Goal: Task Accomplishment & Management: Use online tool/utility

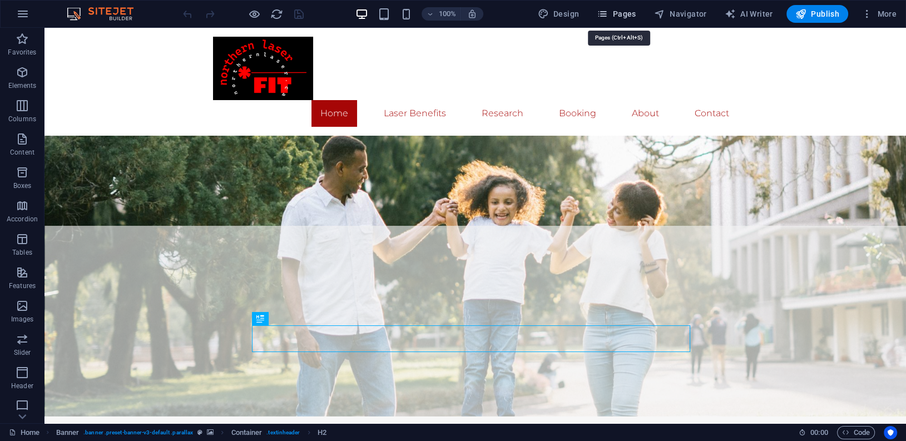
click at [631, 10] on span "Pages" at bounding box center [615, 13] width 39 height 11
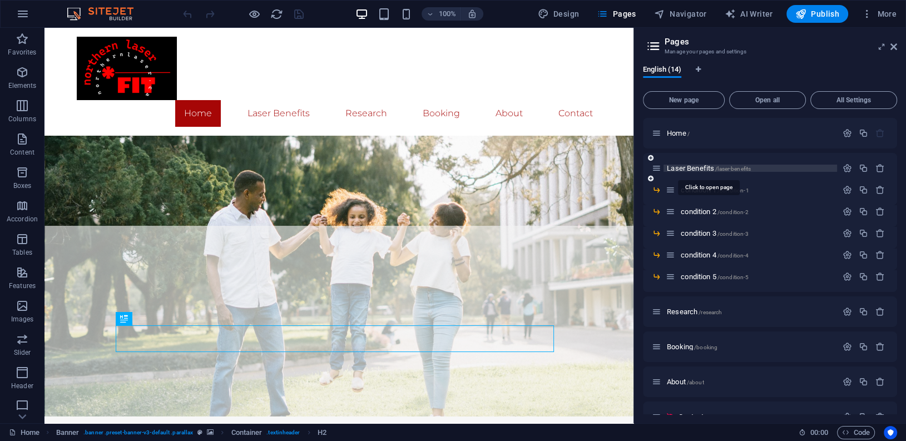
click at [699, 165] on span "Laser Benefits /laser-benefits" at bounding box center [708, 168] width 84 height 8
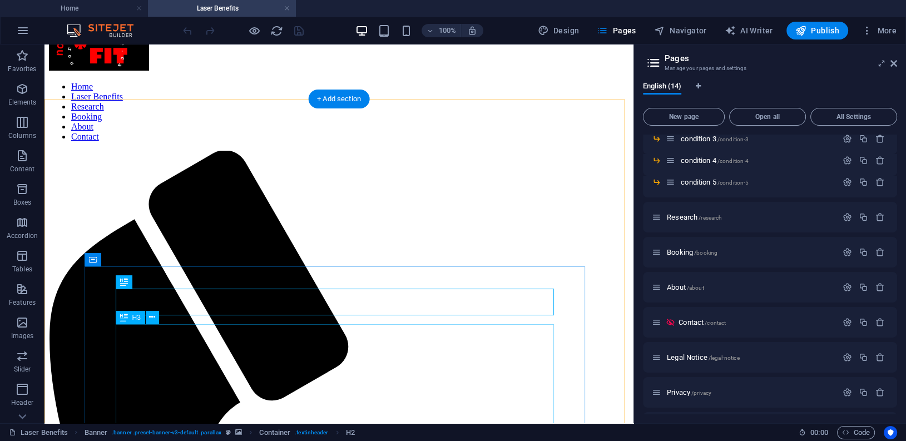
scroll to position [111, 0]
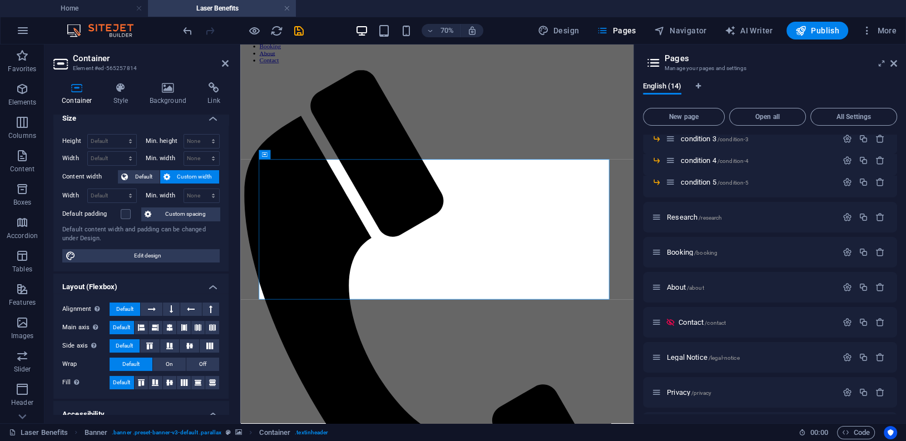
scroll to position [0, 0]
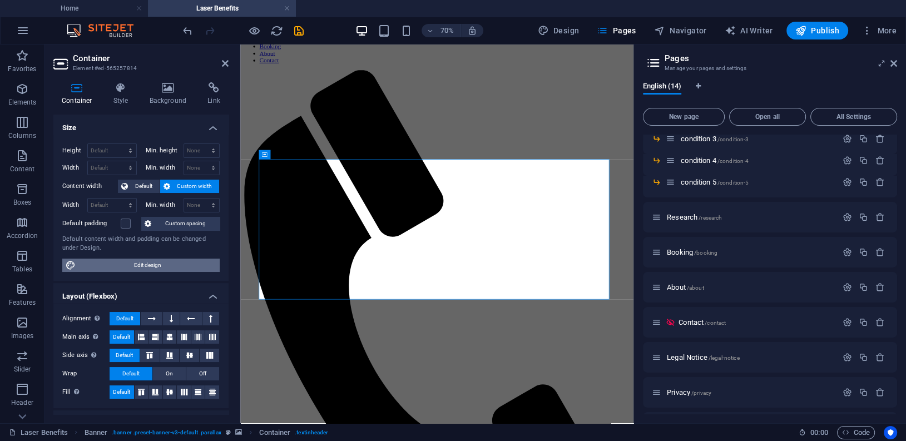
click at [148, 260] on span "Edit design" at bounding box center [147, 264] width 137 height 13
select select "px"
select select "300"
select select "px"
select select "rem"
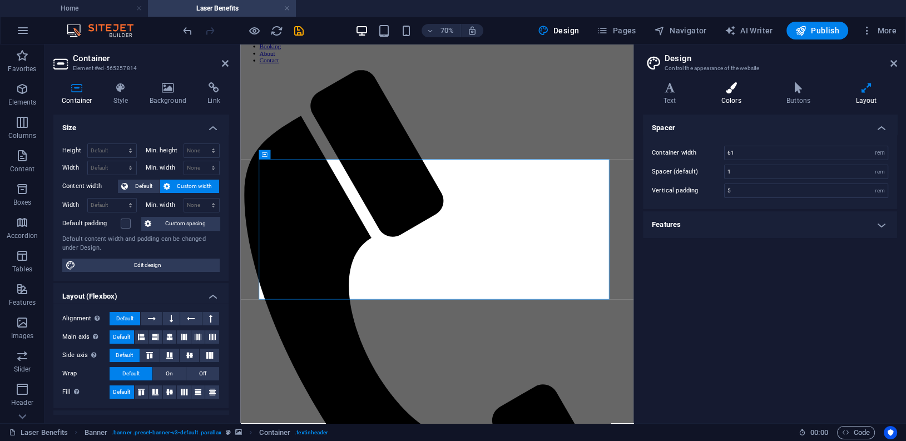
click at [736, 92] on icon at bounding box center [730, 87] width 61 height 11
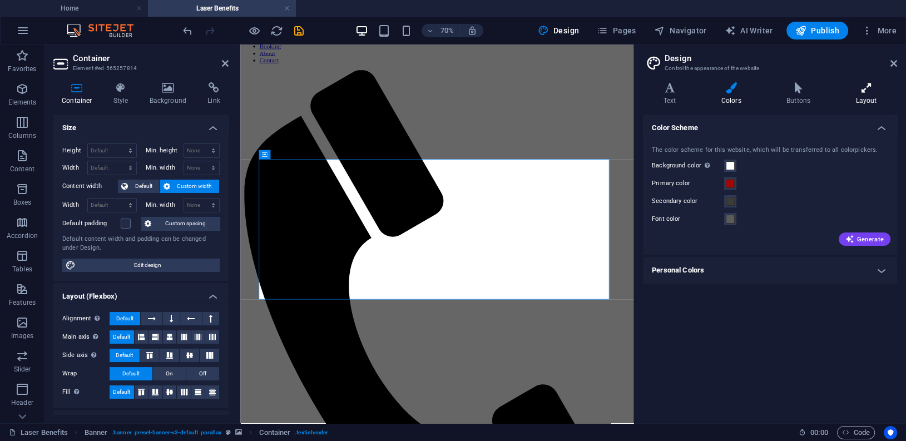
click at [870, 90] on icon at bounding box center [866, 87] width 62 height 11
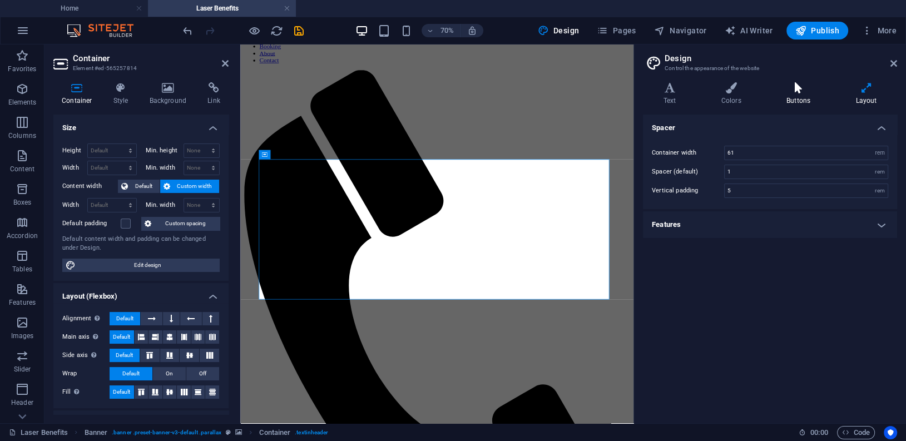
click at [797, 89] on icon at bounding box center [797, 87] width 64 height 11
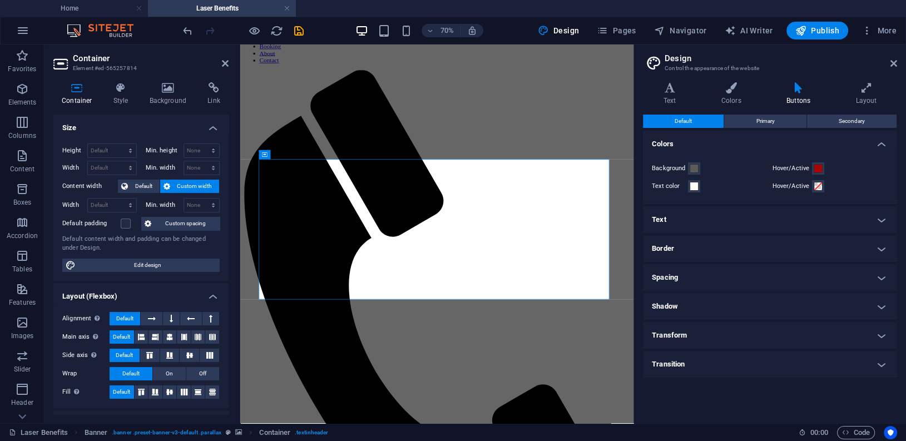
click at [686, 121] on span "Default" at bounding box center [682, 121] width 17 height 13
click at [755, 121] on span "Primary" at bounding box center [764, 121] width 18 height 13
click at [849, 115] on span "Secondary" at bounding box center [851, 121] width 26 height 13
click at [770, 122] on span "Primary" at bounding box center [764, 121] width 18 height 13
click at [698, 122] on button "Default" at bounding box center [683, 121] width 81 height 13
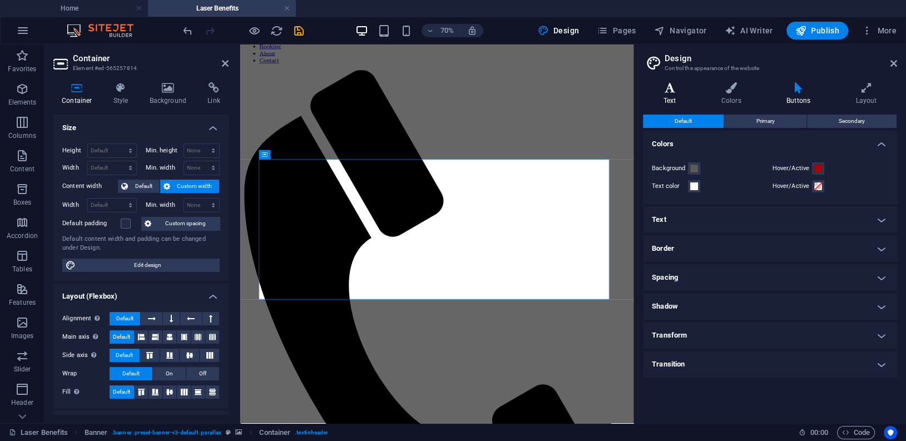
click at [673, 94] on h4 "Text" at bounding box center [672, 93] width 58 height 23
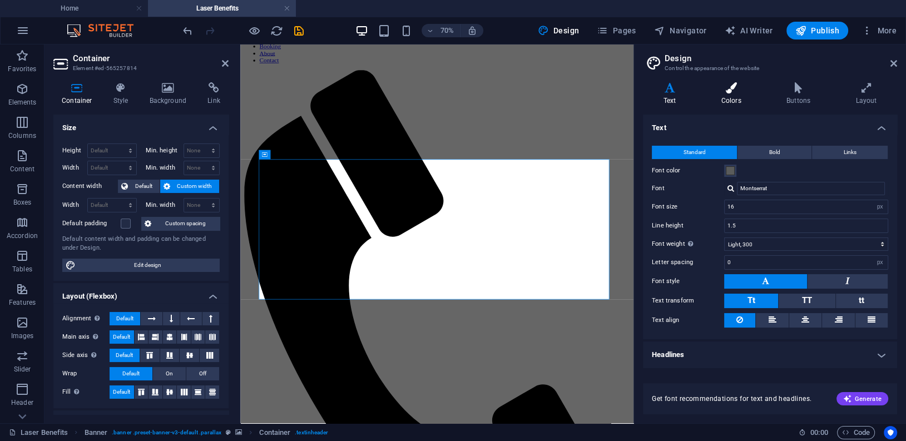
click at [735, 94] on h4 "Colors" at bounding box center [732, 93] width 65 height 23
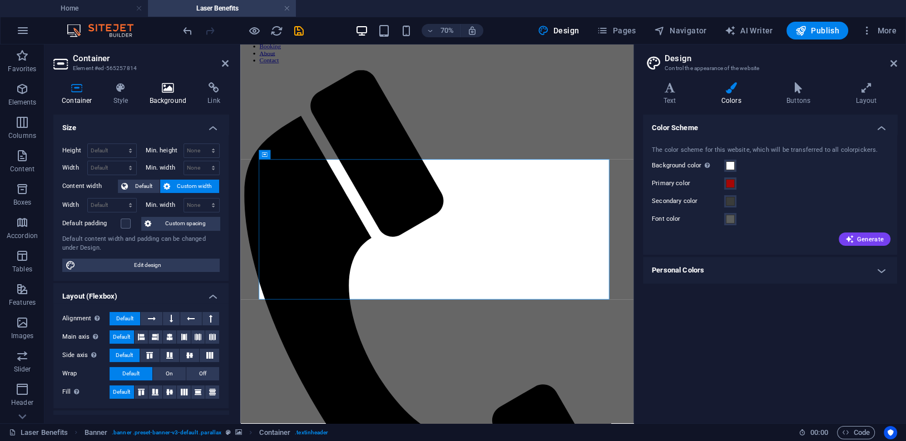
click at [164, 90] on icon at bounding box center [168, 87] width 54 height 11
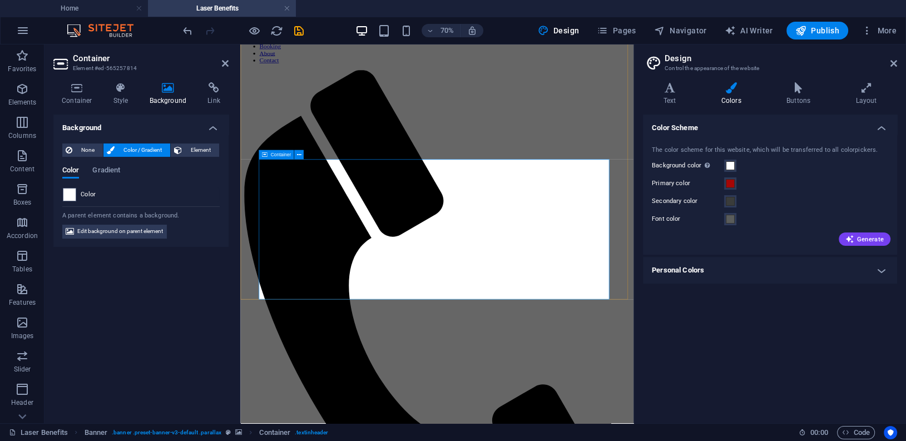
click at [113, 167] on span "Gradient" at bounding box center [106, 171] width 28 height 16
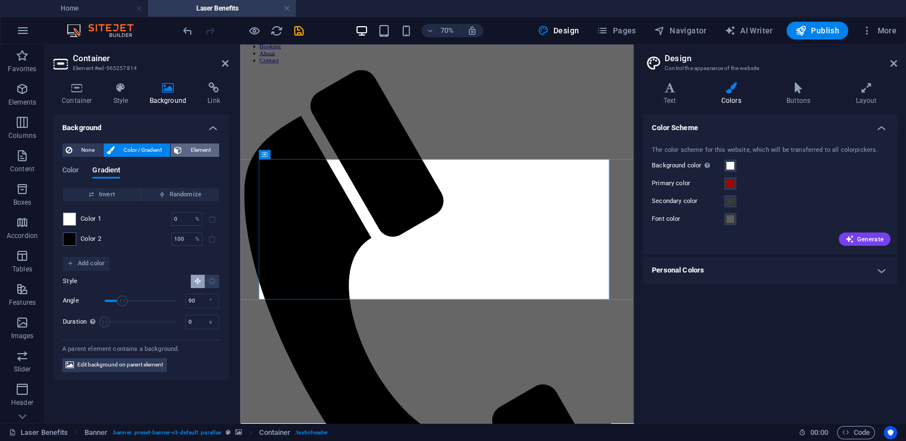
click at [201, 148] on span "Element" at bounding box center [200, 149] width 31 height 13
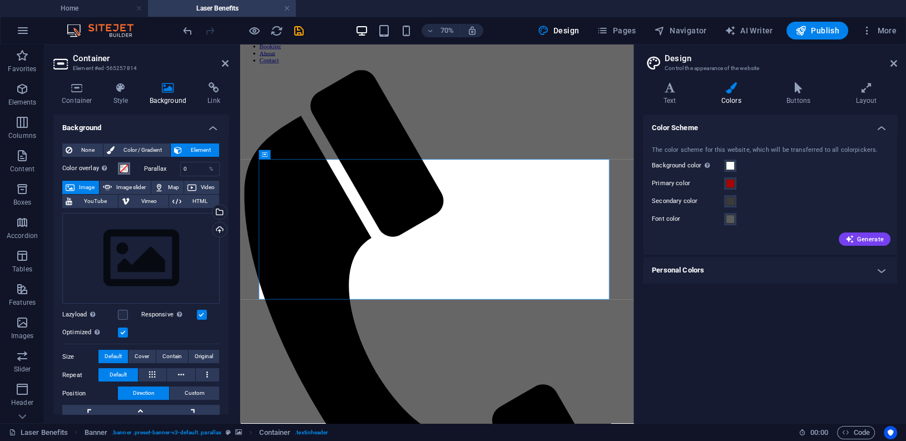
click at [123, 167] on span at bounding box center [124, 168] width 9 height 9
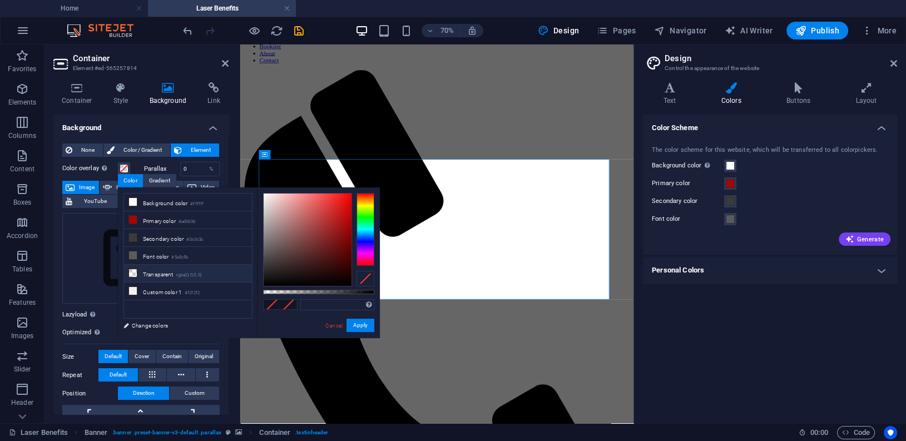
click at [135, 272] on icon at bounding box center [133, 273] width 8 height 8
type input "rgba(0, 0, 0, 0)"
drag, startPoint x: 263, startPoint y: 293, endPoint x: 212, endPoint y: 303, distance: 52.7
click at [212, 303] on div "less Background color #ffffff Primary color #a60606 Secondary color #3a3c3b Fon…" at bounding box center [249, 262] width 262 height 151
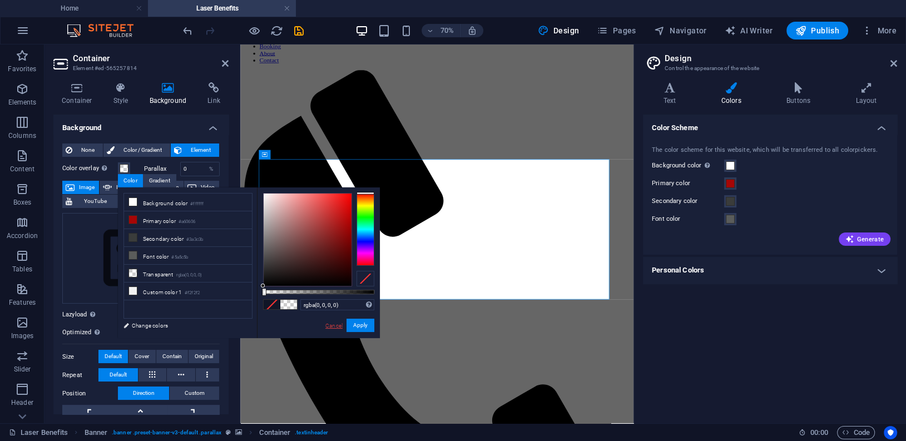
click at [340, 325] on link "Cancel" at bounding box center [333, 325] width 19 height 8
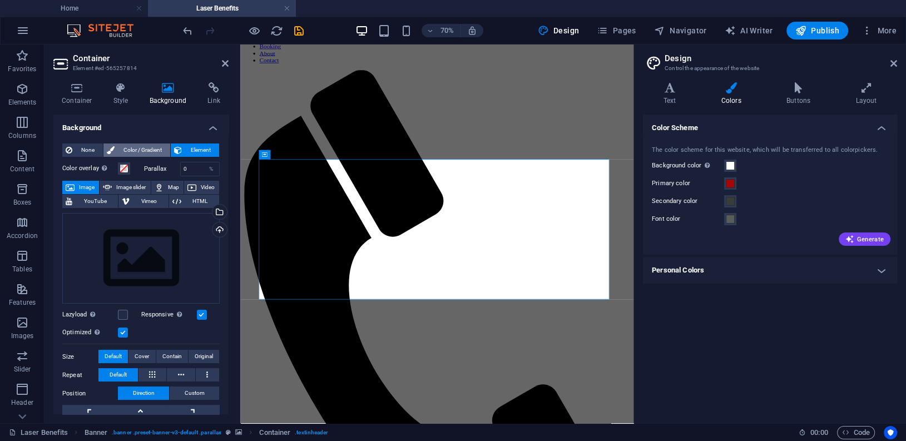
click at [149, 150] on span "Color / Gradient" at bounding box center [142, 149] width 49 height 13
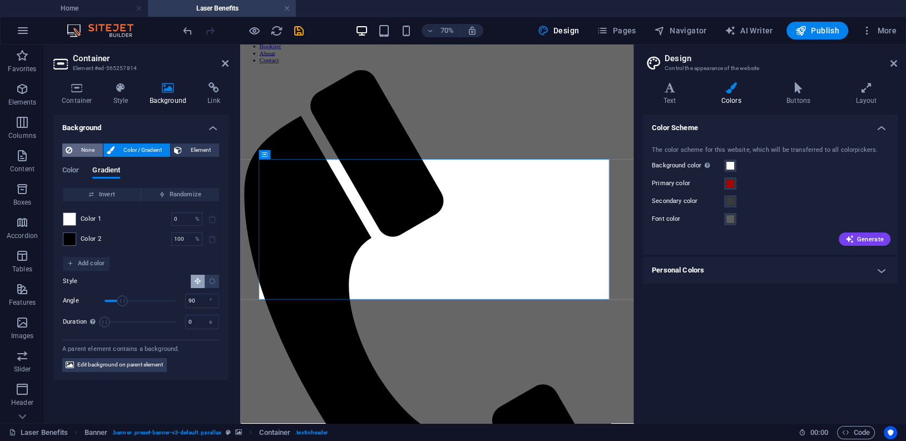
click at [87, 148] on span "None" at bounding box center [88, 149] width 24 height 13
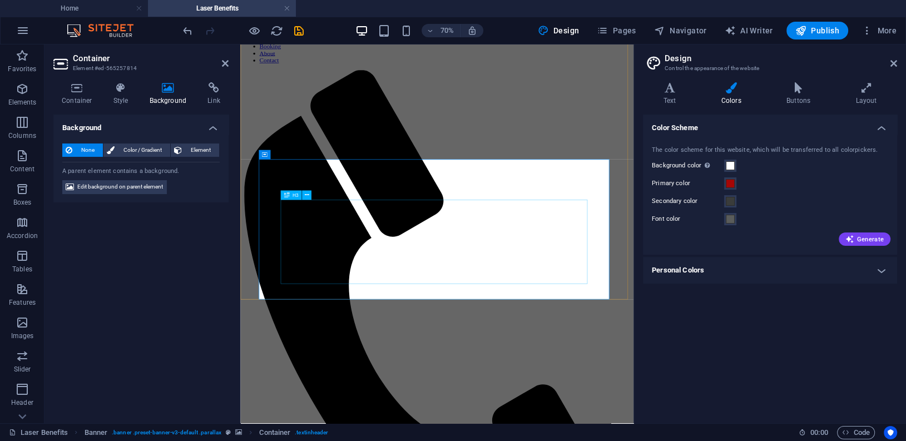
click at [301, 155] on button at bounding box center [298, 154] width 9 height 9
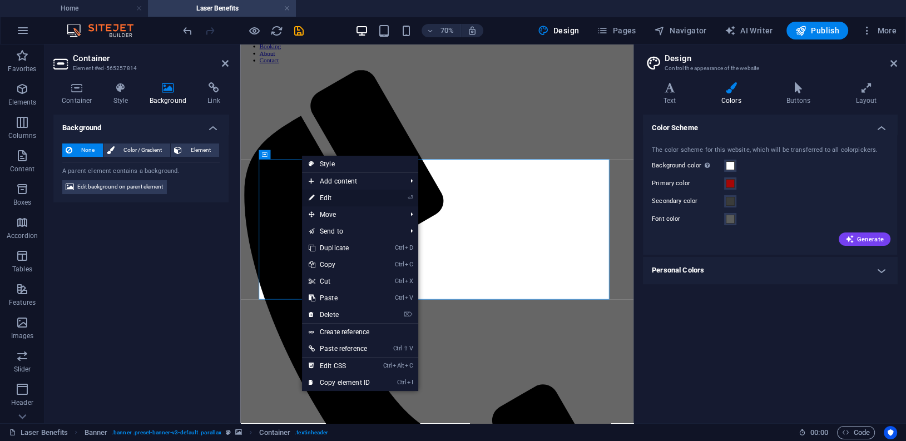
click at [335, 198] on link "⏎ Edit" at bounding box center [339, 198] width 74 height 17
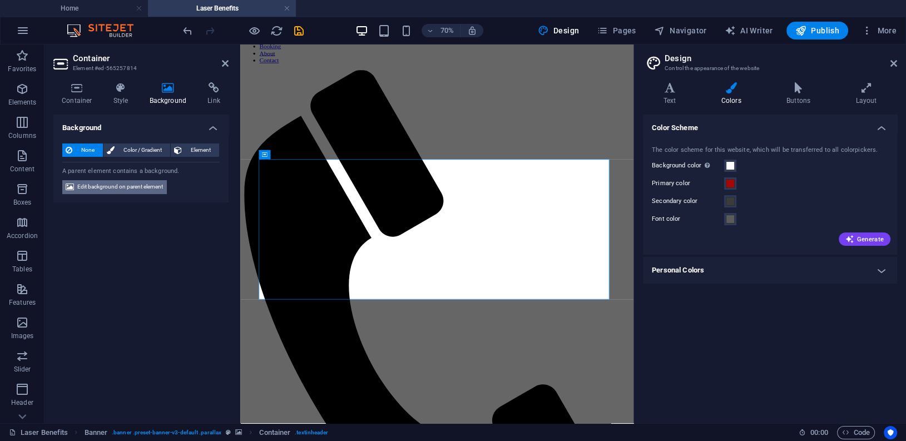
click at [117, 183] on span "Edit background on parent element" at bounding box center [120, 186] width 86 height 13
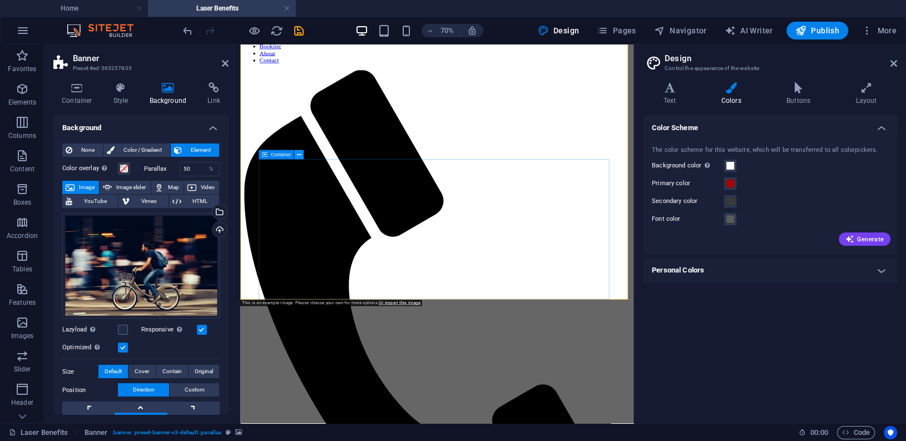
click at [298, 155] on icon at bounding box center [299, 155] width 4 height 8
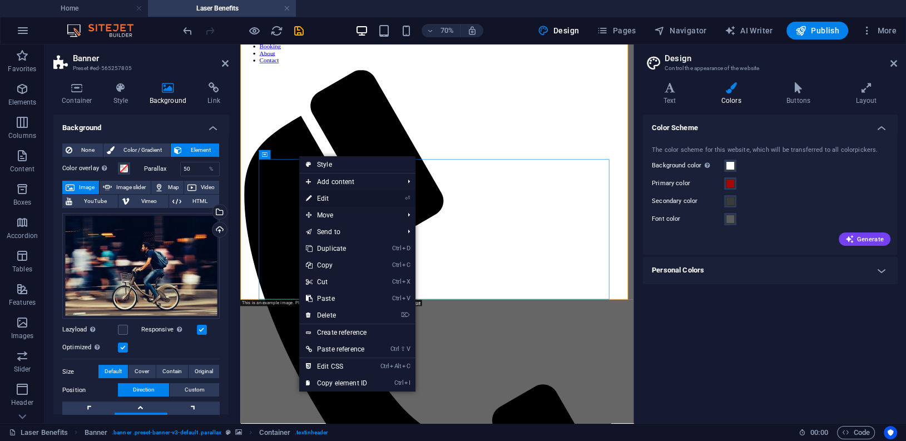
click at [324, 198] on link "⏎ Edit" at bounding box center [336, 198] width 74 height 17
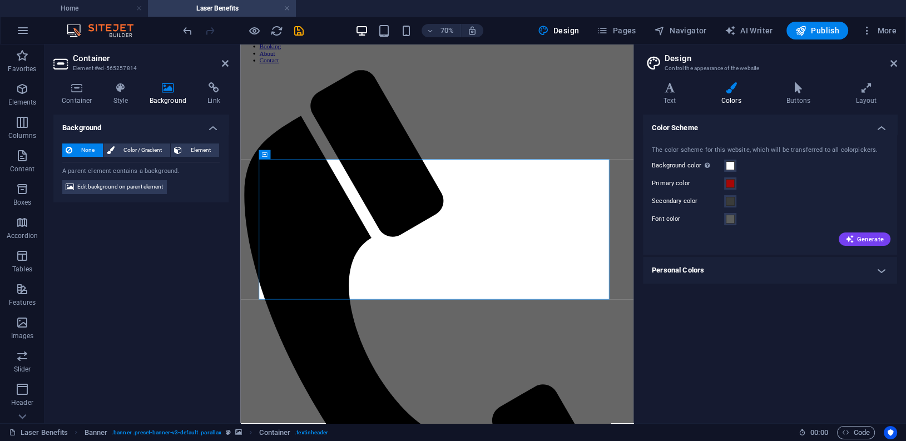
click at [82, 147] on span "None" at bounding box center [88, 149] width 24 height 13
click at [124, 155] on span "Color / Gradient" at bounding box center [142, 149] width 49 height 13
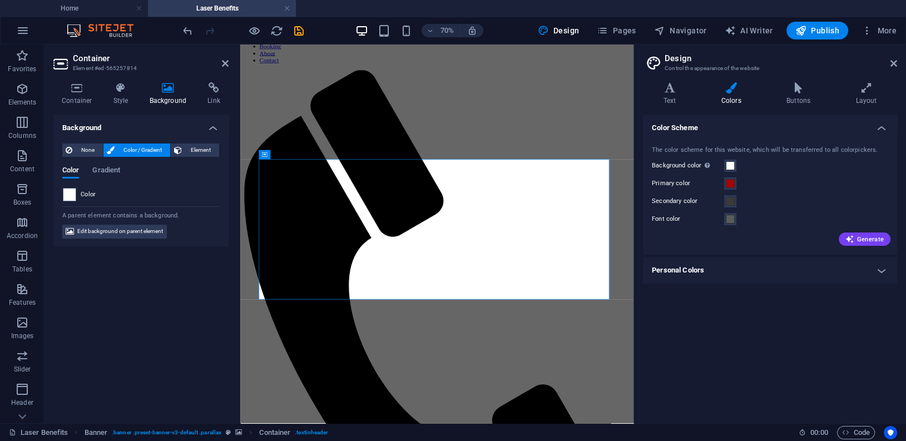
click at [130, 148] on span "Color / Gradient" at bounding box center [142, 149] width 49 height 13
click at [90, 150] on span "None" at bounding box center [88, 149] width 24 height 13
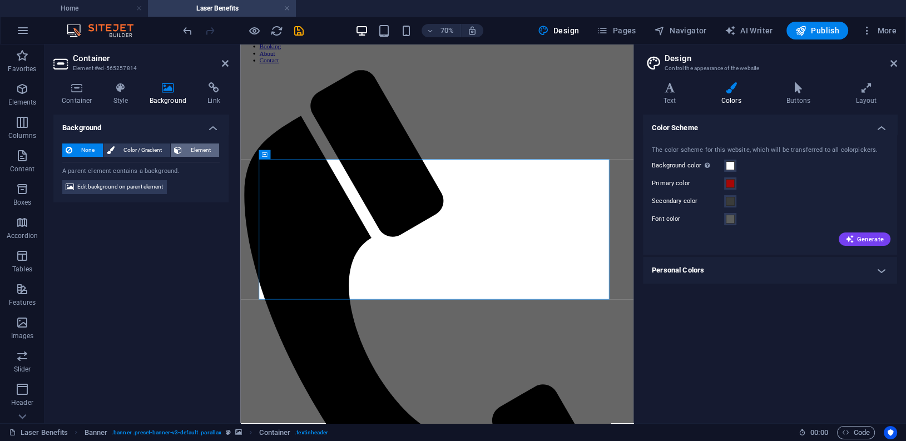
click at [195, 148] on span "Element" at bounding box center [200, 149] width 31 height 13
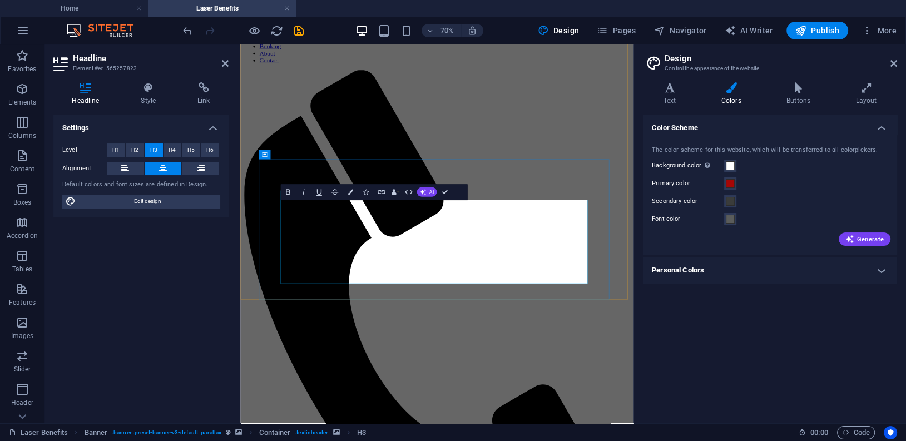
drag, startPoint x: 557, startPoint y: 324, endPoint x: 360, endPoint y: 302, distance: 198.0
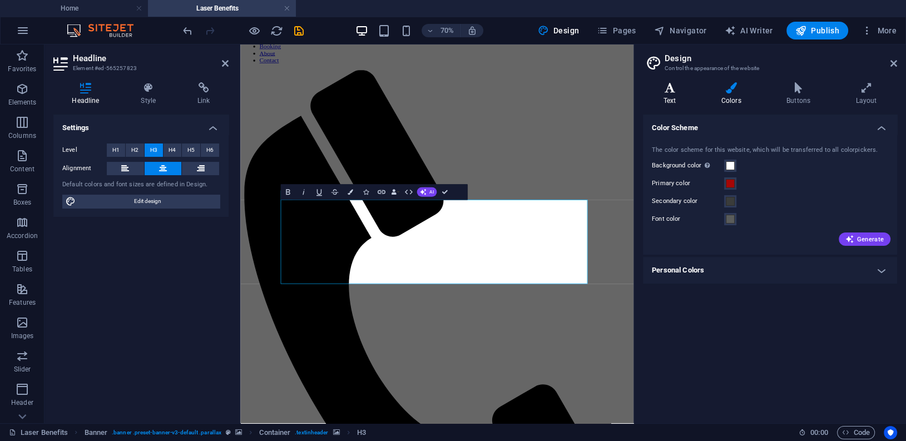
click at [670, 92] on icon at bounding box center [669, 87] width 53 height 11
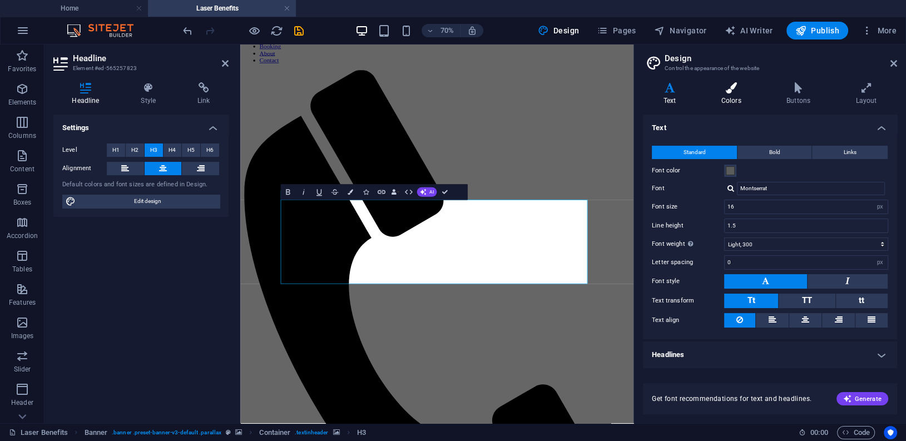
click at [740, 91] on icon at bounding box center [730, 87] width 61 height 11
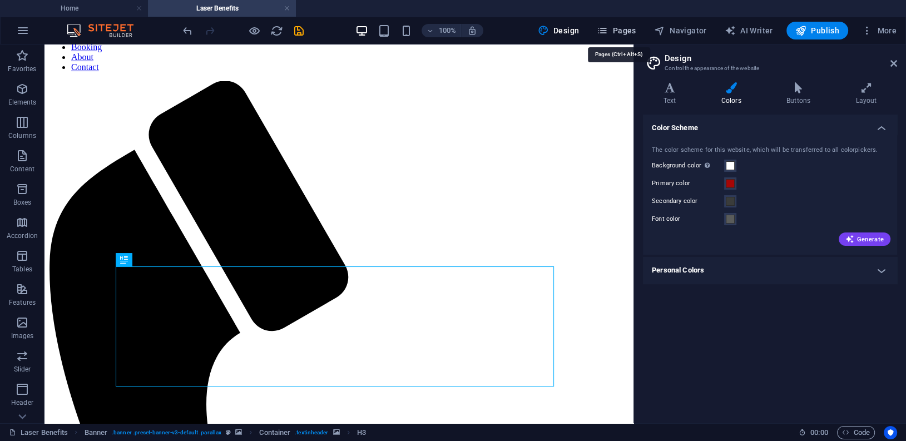
click at [634, 30] on span "Pages" at bounding box center [615, 30] width 39 height 11
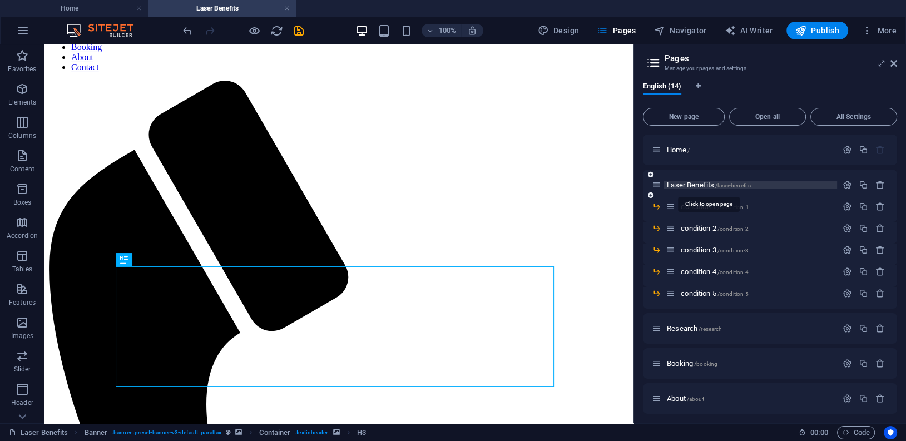
click at [690, 181] on span "Laser Benefits /laser-benefits" at bounding box center [708, 185] width 84 height 8
click at [681, 326] on span "Research /research" at bounding box center [693, 328] width 55 height 8
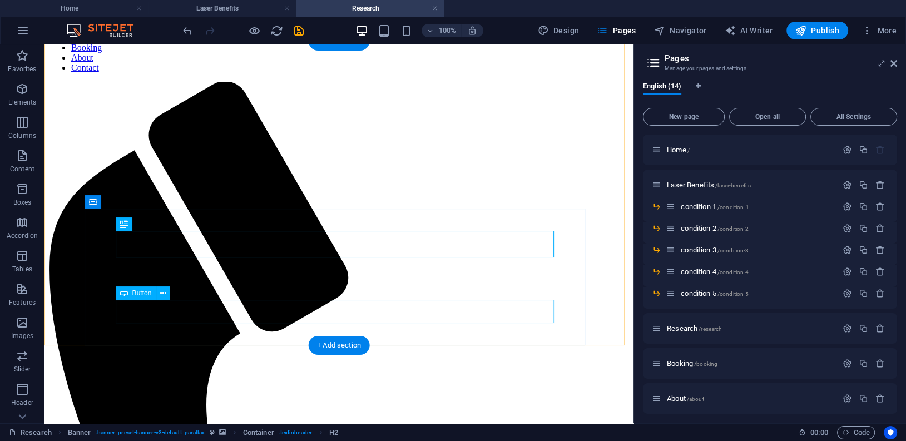
scroll to position [111, 0]
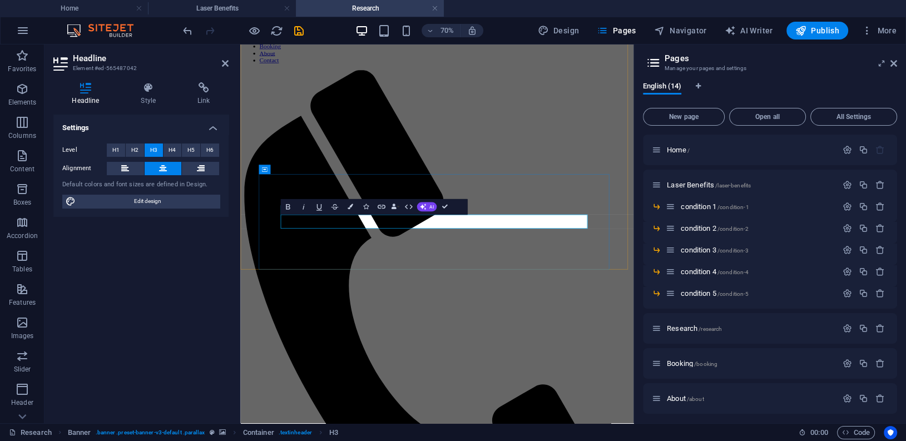
click at [301, 31] on icon "save" at bounding box center [298, 30] width 13 height 13
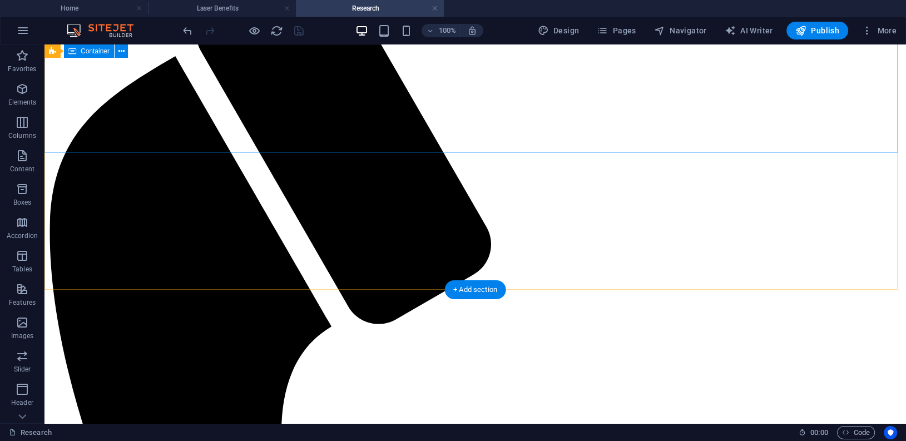
scroll to position [167, 0]
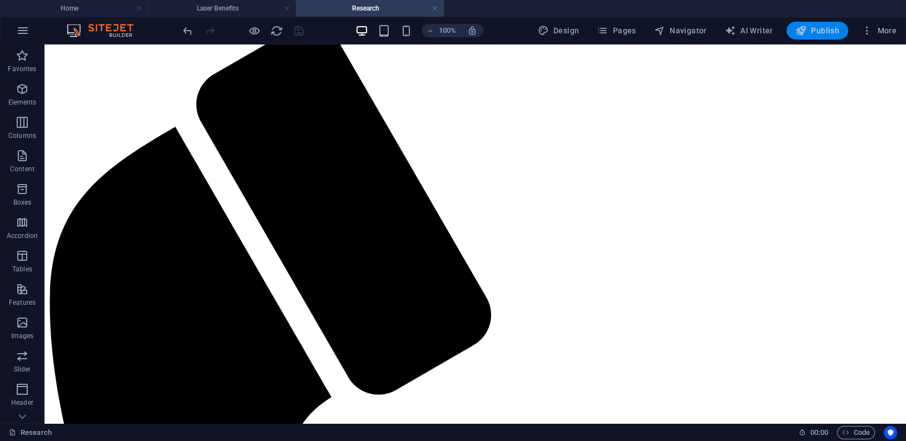
click at [806, 31] on icon "button" at bounding box center [800, 30] width 11 height 11
